Goal: Transaction & Acquisition: Purchase product/service

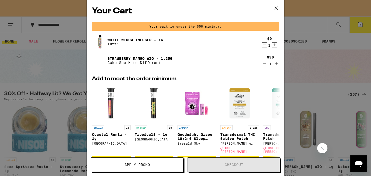
click at [265, 45] on icon "Decrement" at bounding box center [264, 45] width 5 height 6
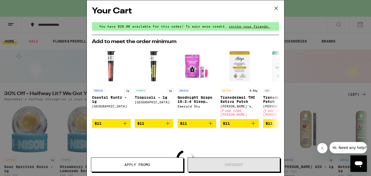
click at [275, 8] on icon at bounding box center [277, 8] width 8 height 8
click at [300, 19] on div "Your Cart You have $20.00 available for this order! To earn more credit, invite…" at bounding box center [185, 88] width 371 height 176
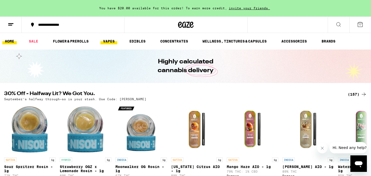
click at [111, 38] on link "VAPES" at bounding box center [109, 41] width 17 height 6
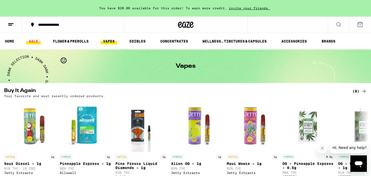
click at [37, 44] on link "SALE" at bounding box center [33, 41] width 14 height 6
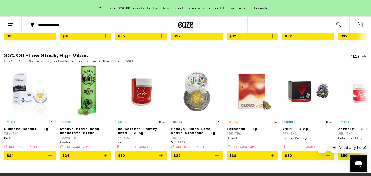
scroll to position [163, 0]
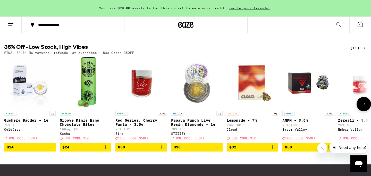
click at [364, 107] on icon at bounding box center [364, 104] width 6 height 6
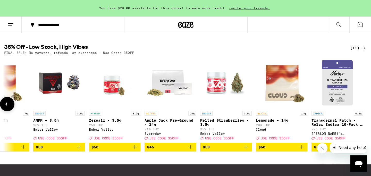
scroll to position [0, 250]
click at [364, 111] on div at bounding box center [364, 104] width 14 height 14
click at [9, 107] on icon at bounding box center [7, 104] width 6 height 6
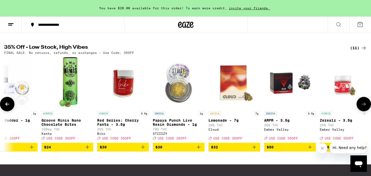
scroll to position [0, 0]
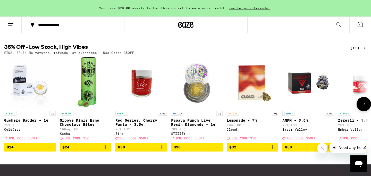
click at [51, 150] on icon "Add to bag" at bounding box center [50, 147] width 6 height 6
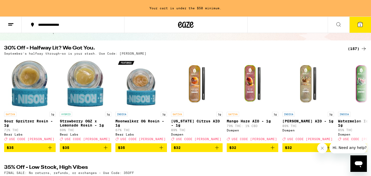
scroll to position [42, 0]
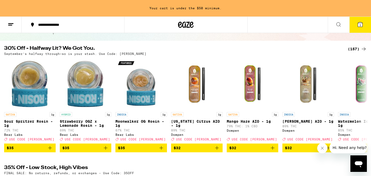
click at [356, 49] on div "(157)" at bounding box center [357, 49] width 19 height 6
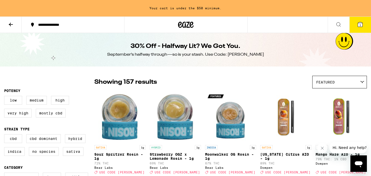
click at [364, 29] on button "1" at bounding box center [361, 25] width 22 height 16
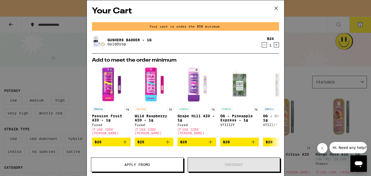
click at [263, 46] on icon "Decrement" at bounding box center [264, 45] width 5 height 6
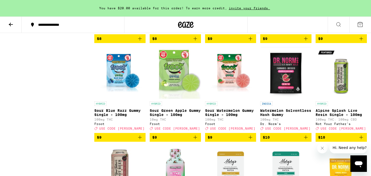
scroll to position [539, 0]
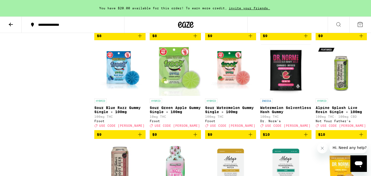
click at [252, 136] on icon "Add to bag" at bounding box center [251, 135] width 4 height 4
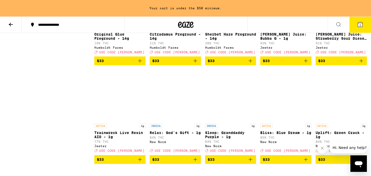
scroll to position [1990, 0]
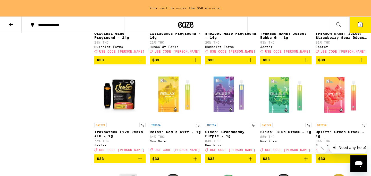
click at [360, 63] on icon "Add to bag" at bounding box center [361, 60] width 6 height 6
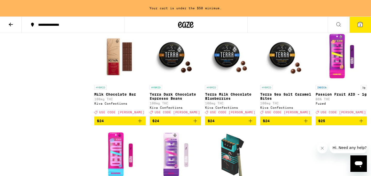
scroll to position [1382, 0]
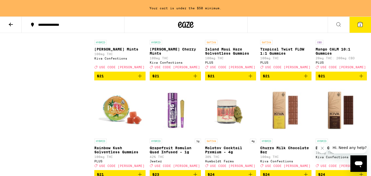
click at [358, 28] on button "2" at bounding box center [361, 25] width 22 height 16
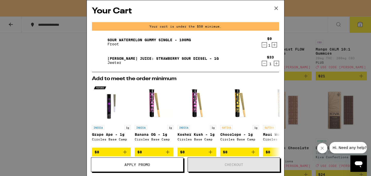
click at [274, 45] on icon "Increment" at bounding box center [274, 45] width 3 height 3
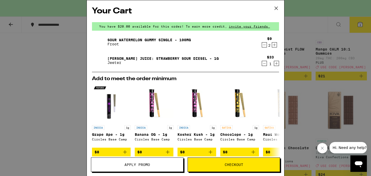
click at [148, 165] on span "Apply Promo" at bounding box center [138, 165] width 26 height 4
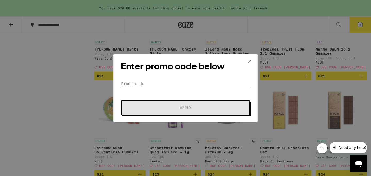
click at [181, 86] on input "Promo Code" at bounding box center [185, 84] width 129 height 8
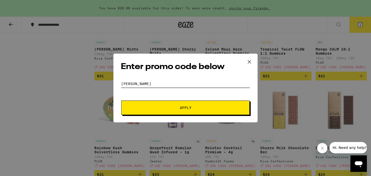
type input "[PERSON_NAME]"
click at [192, 114] on button "Apply" at bounding box center [185, 108] width 128 height 14
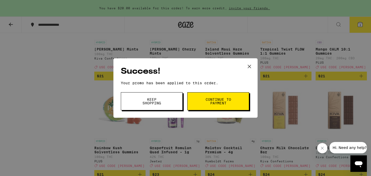
click at [208, 97] on button "Continue to payment" at bounding box center [218, 101] width 62 height 18
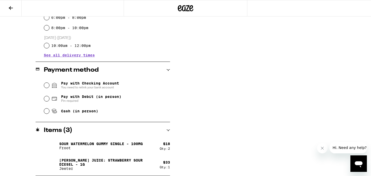
scroll to position [177, 0]
click at [96, 86] on span "Pay with Checking Account You need to relink your bank account" at bounding box center [90, 85] width 58 height 8
click at [49, 86] on input "Pay with Checking Account You need to relink your bank account" at bounding box center [46, 85] width 5 height 5
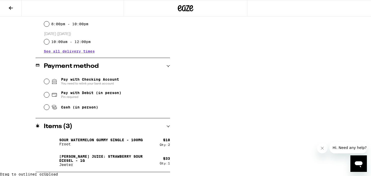
scroll to position [177, 0]
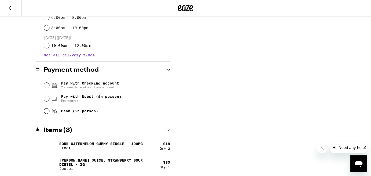
click at [94, 87] on span "You need to relink your bank account" at bounding box center [90, 87] width 58 height 4
click at [49, 87] on input "Pay with Checking Account You need to relink your bank account" at bounding box center [46, 85] width 5 height 5
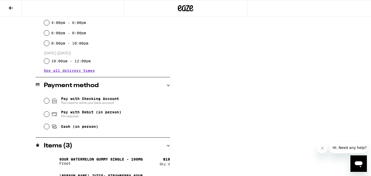
scroll to position [164, 0]
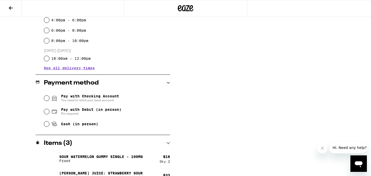
click at [52, 126] on icon at bounding box center [54, 124] width 6 height 6
click at [49, 126] on input "Cash (in person)" at bounding box center [46, 123] width 5 height 5
radio input "true"
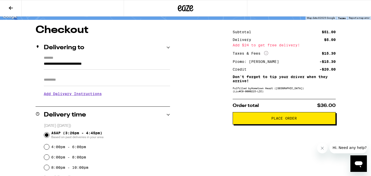
scroll to position [0, 0]
